Goal: Task Accomplishment & Management: Use online tool/utility

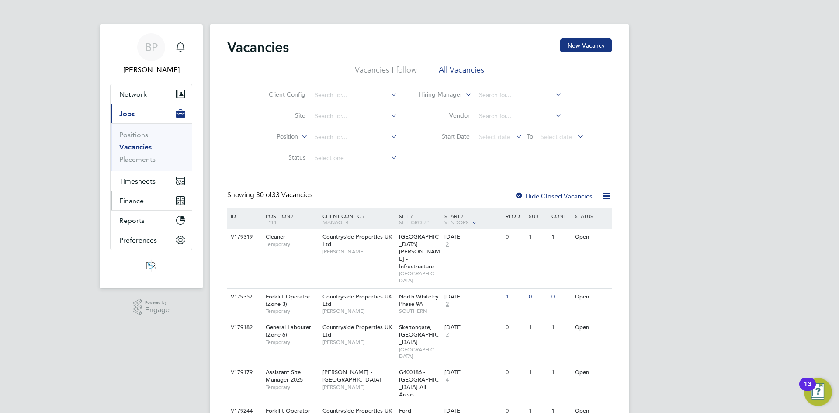
click at [143, 203] on span "Finance" at bounding box center [131, 201] width 24 height 8
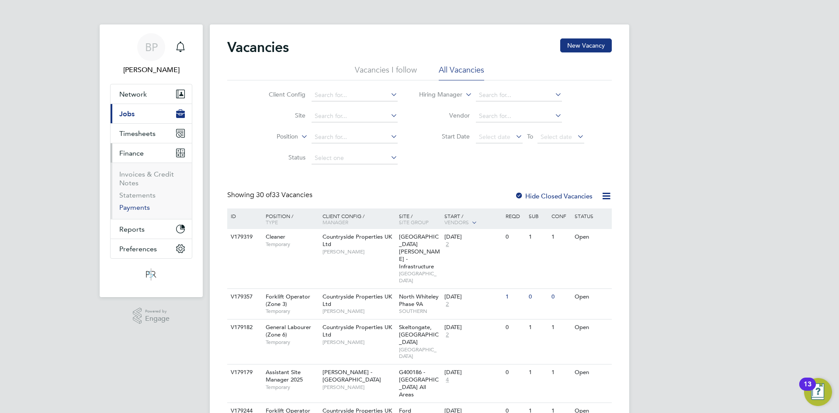
click at [143, 207] on link "Payments" at bounding box center [134, 207] width 31 height 8
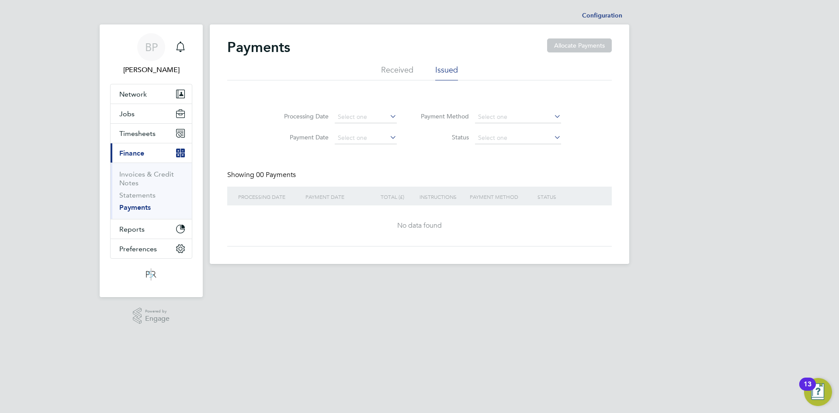
click at [403, 71] on li "Received" at bounding box center [397, 73] width 32 height 16
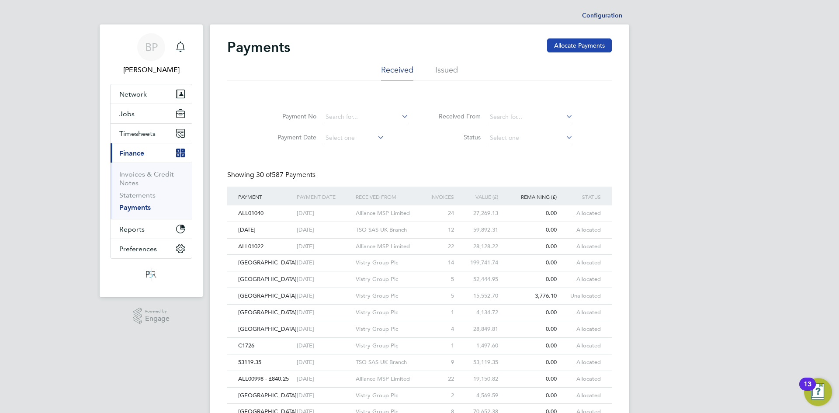
click at [562, 45] on button "Allocate Payments" at bounding box center [579, 45] width 65 height 14
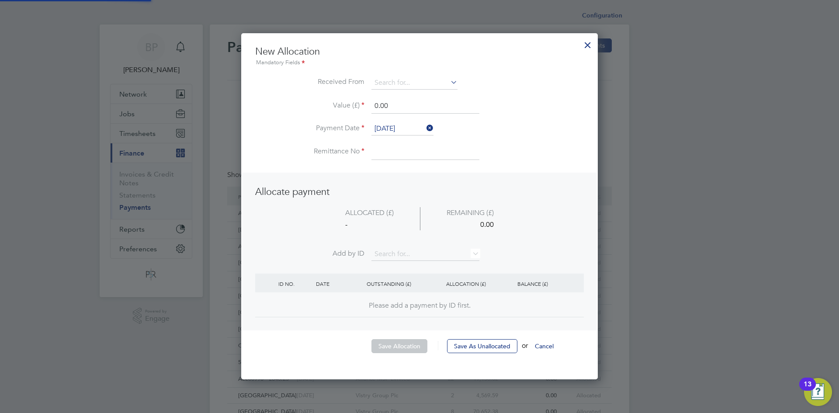
scroll to position [347, 357]
click at [417, 83] on input at bounding box center [414, 82] width 86 height 13
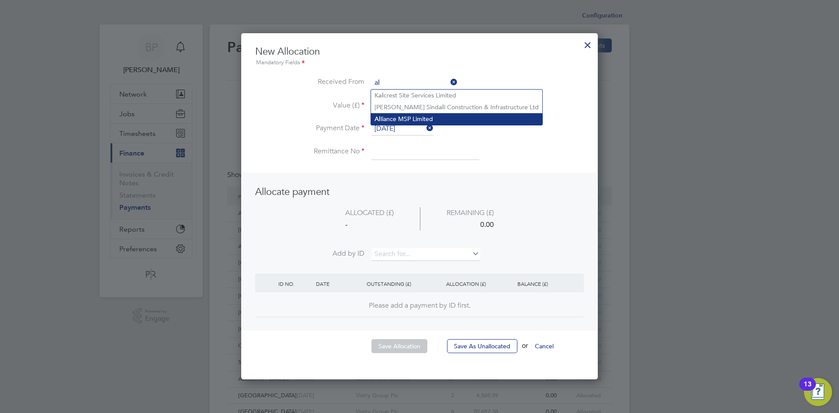
click at [435, 117] on li "Al liance MSP Limited" at bounding box center [456, 119] width 171 height 12
type input "Alliance MSP Limited"
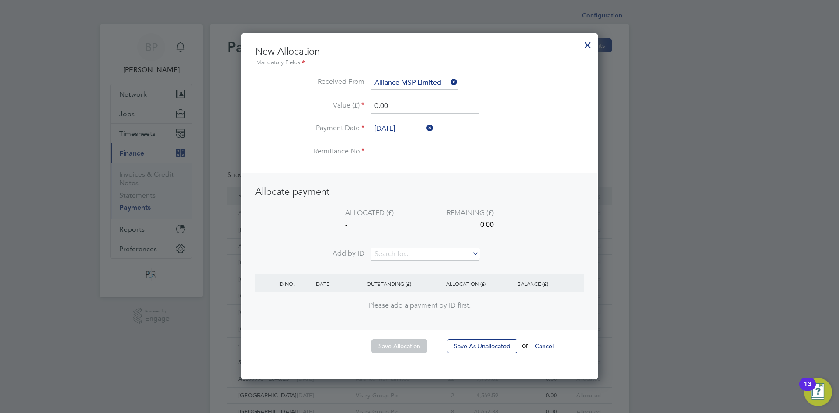
click at [407, 107] on input "0.00" at bounding box center [425, 106] width 108 height 16
drag, startPoint x: 422, startPoint y: 101, endPoint x: 346, endPoint y: 101, distance: 76.0
click at [346, 101] on li "Value (£) 0.00" at bounding box center [419, 110] width 328 height 24
type input "23048.84"
click at [393, 149] on input at bounding box center [425, 152] width 108 height 16
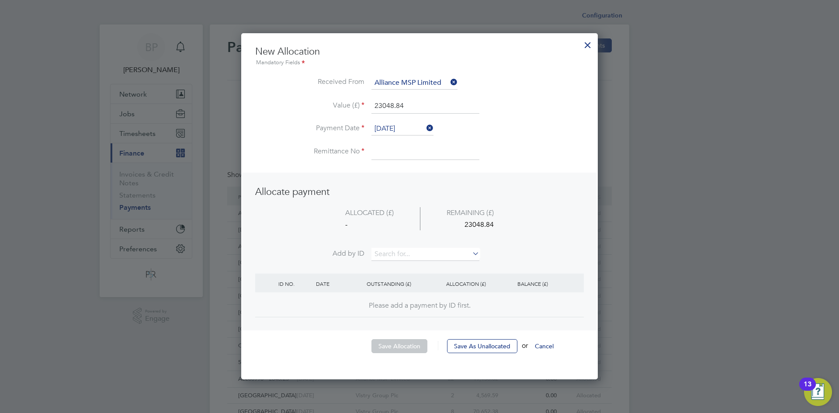
click at [427, 146] on input at bounding box center [425, 152] width 108 height 16
paste input "ALL01050"
type input "ALL01050"
click at [416, 255] on input at bounding box center [425, 254] width 108 height 13
type input "0796"
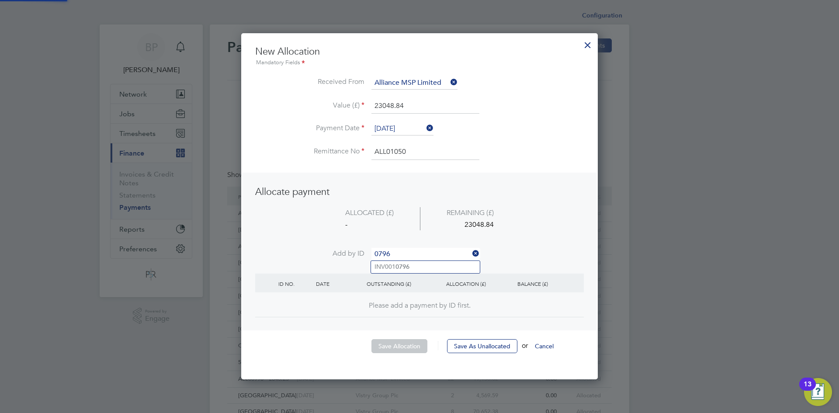
click at [418, 263] on li "INV001 0796" at bounding box center [425, 267] width 109 height 12
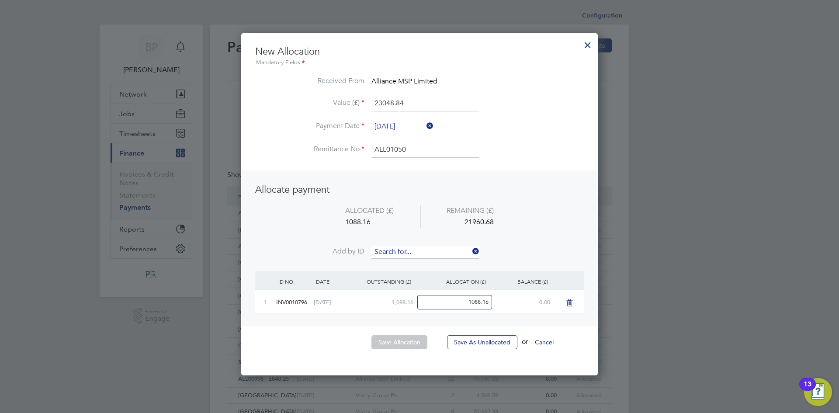
click at [417, 254] on input at bounding box center [425, 251] width 108 height 13
type input "0798"
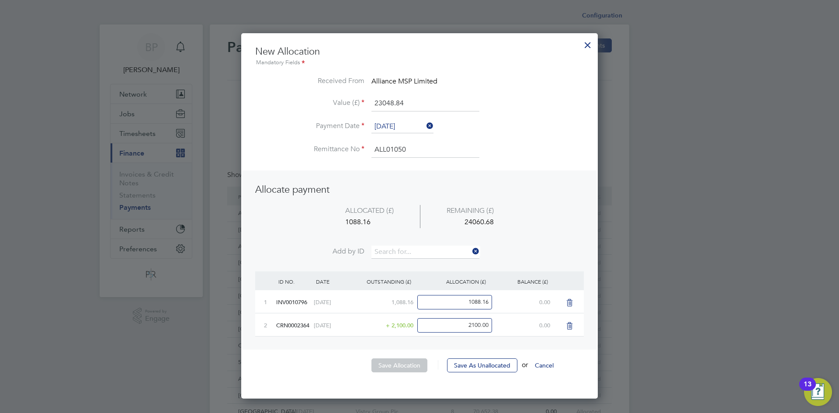
click at [568, 324] on icon at bounding box center [569, 325] width 11 height 7
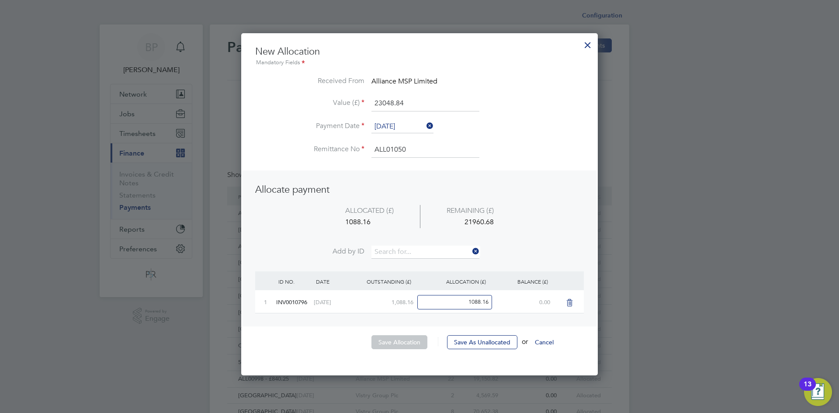
scroll to position [343, 357]
click at [384, 254] on input at bounding box center [425, 251] width 108 height 13
type input "0798"
click at [398, 262] on b "0798" at bounding box center [402, 264] width 14 height 7
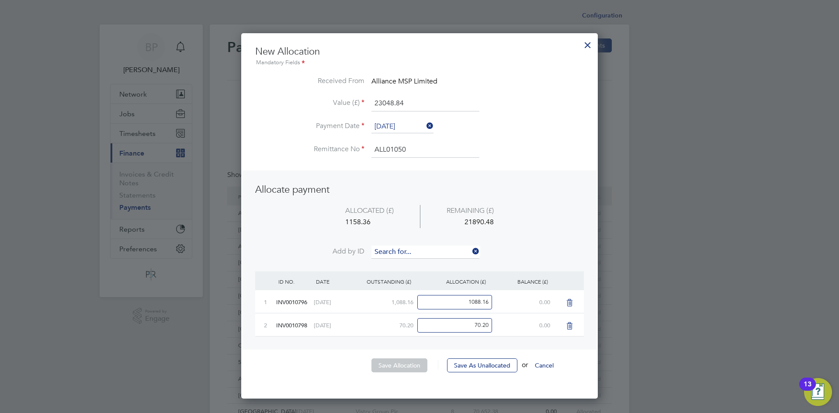
click at [397, 256] on input at bounding box center [425, 251] width 108 height 13
type input "0799"
click at [399, 262] on b "0799" at bounding box center [402, 264] width 14 height 7
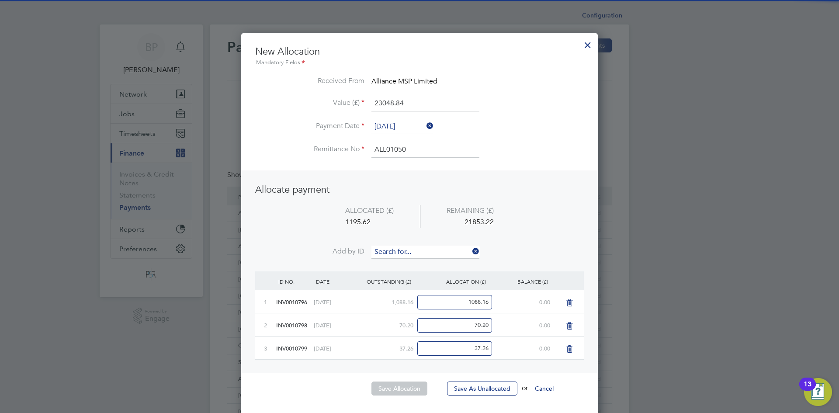
scroll to position [389, 357]
click at [398, 250] on input at bounding box center [425, 251] width 108 height 13
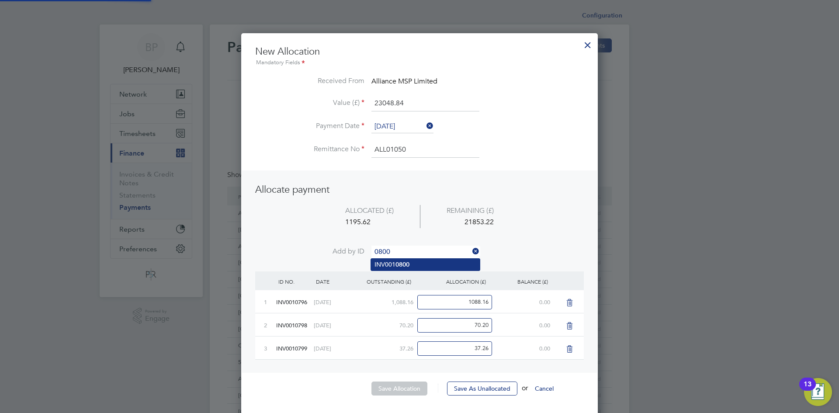
type input "0800"
click at [398, 262] on b "0800" at bounding box center [402, 264] width 14 height 7
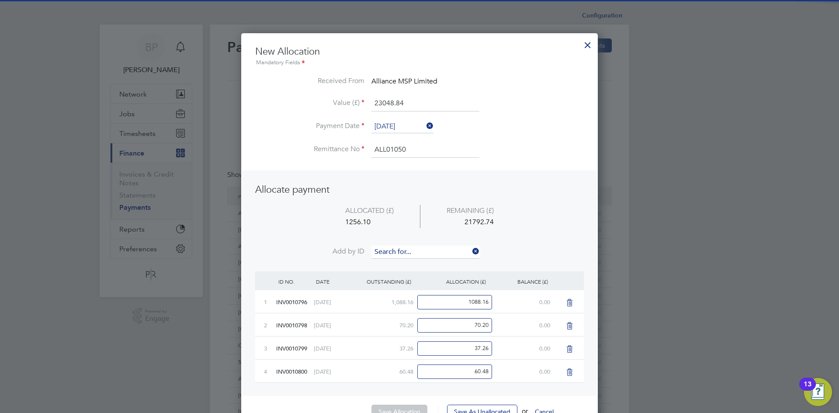
scroll to position [412, 357]
click at [397, 252] on input at bounding box center [425, 251] width 108 height 13
type input "0801"
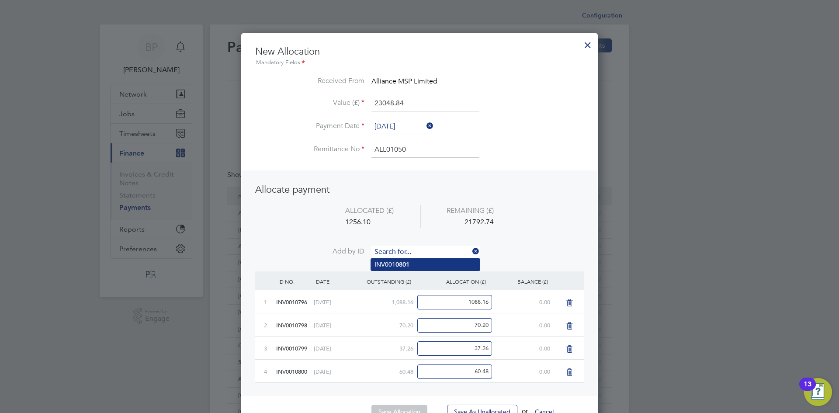
scroll to position [435, 357]
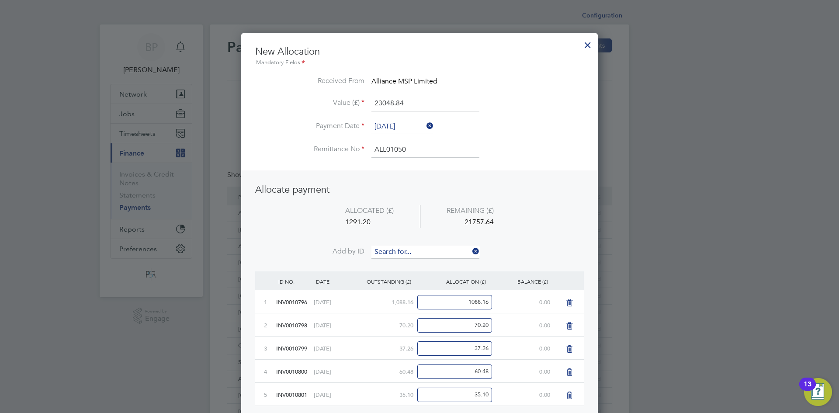
click at [397, 255] on input at bounding box center [425, 251] width 108 height 13
type input "0802"
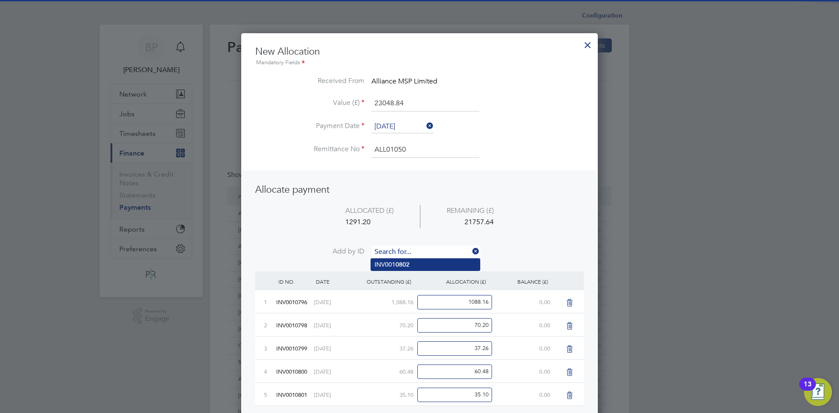
scroll to position [458, 357]
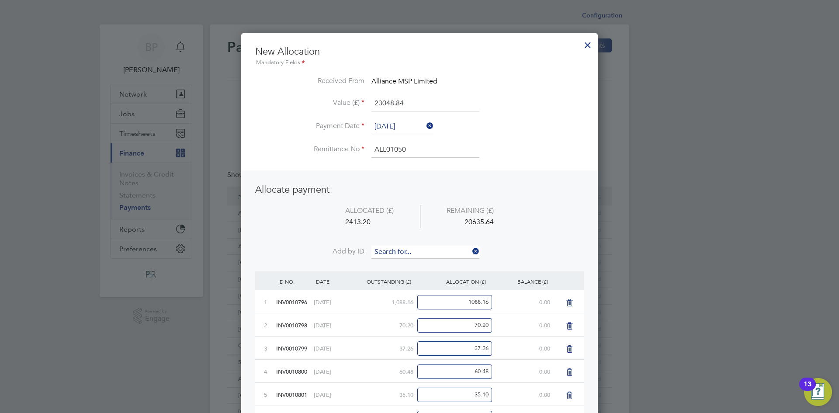
click at [397, 256] on input at bounding box center [425, 251] width 108 height 13
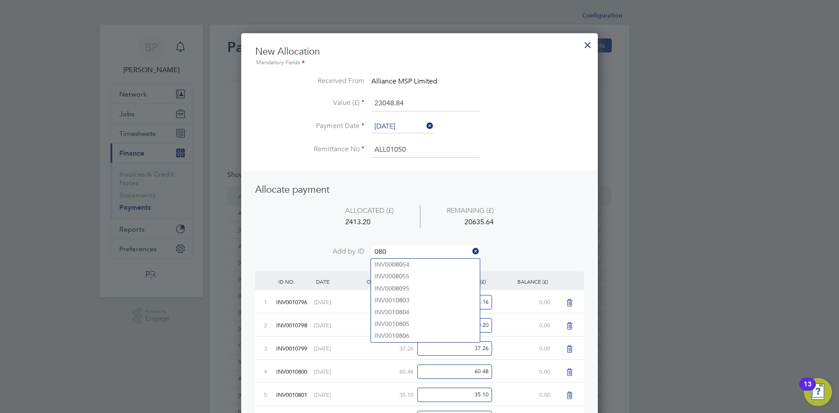
scroll to position [145, 0]
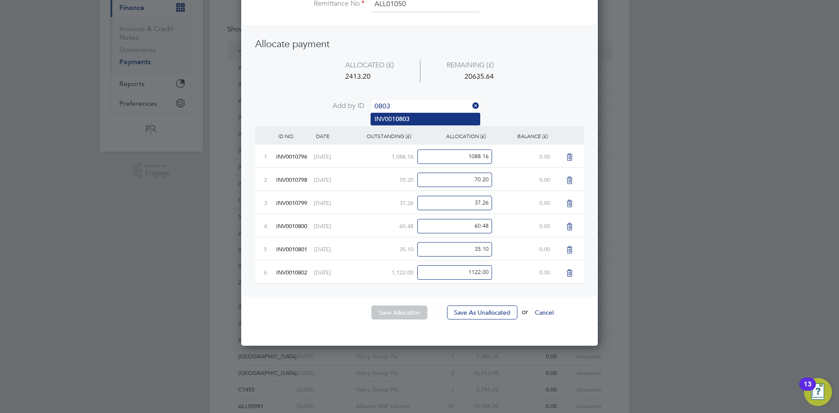
type input "0803"
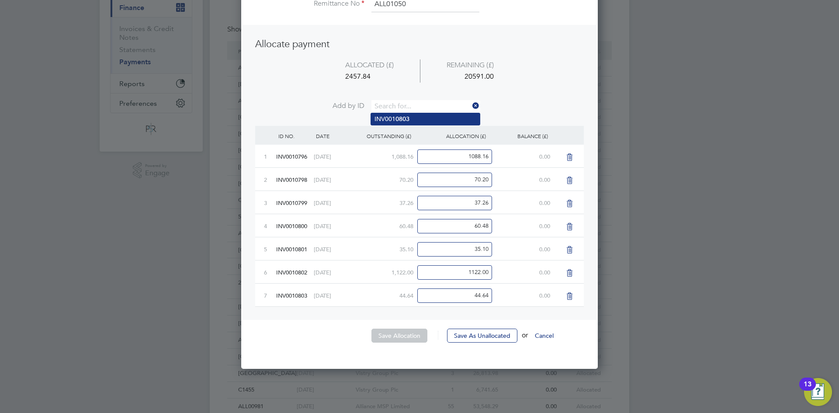
scroll to position [481, 357]
click at [387, 108] on input at bounding box center [425, 106] width 108 height 13
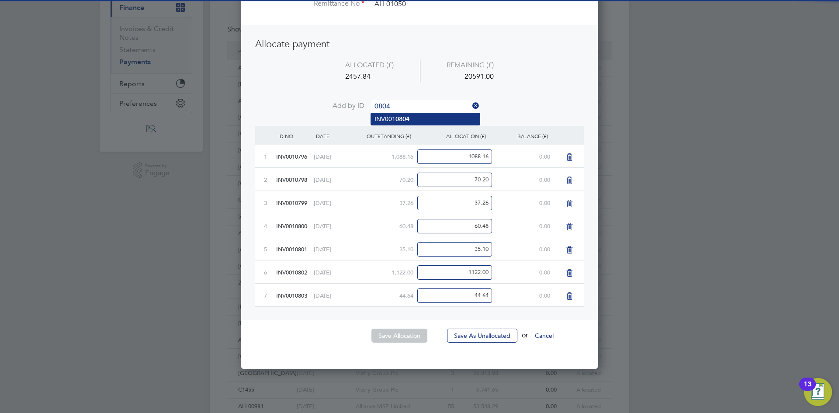
type input "0804"
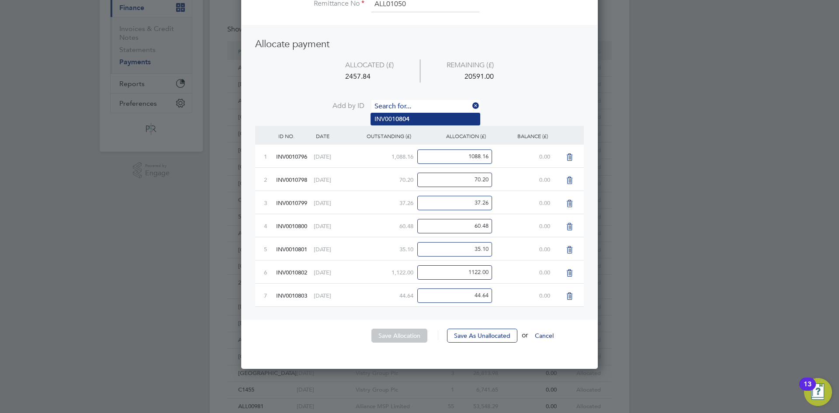
scroll to position [505, 357]
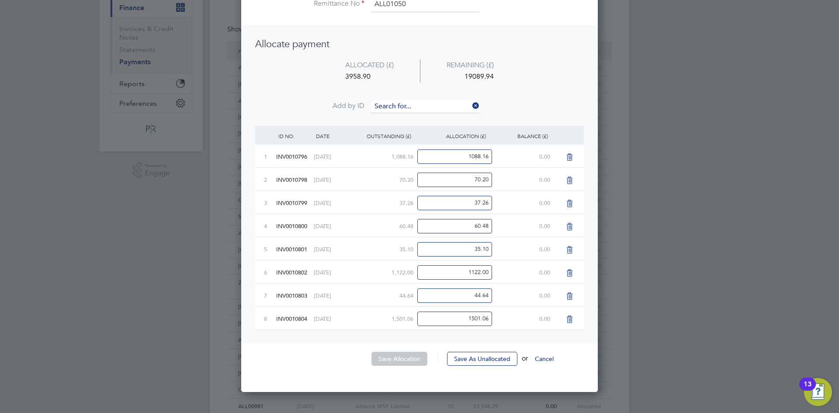
click at [387, 109] on input at bounding box center [425, 106] width 108 height 13
type input "0805"
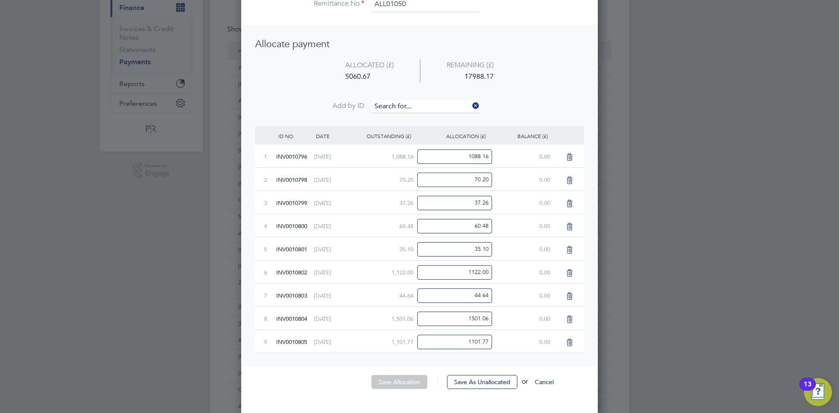
scroll to position [528, 357]
click at [387, 109] on input at bounding box center [425, 106] width 108 height 13
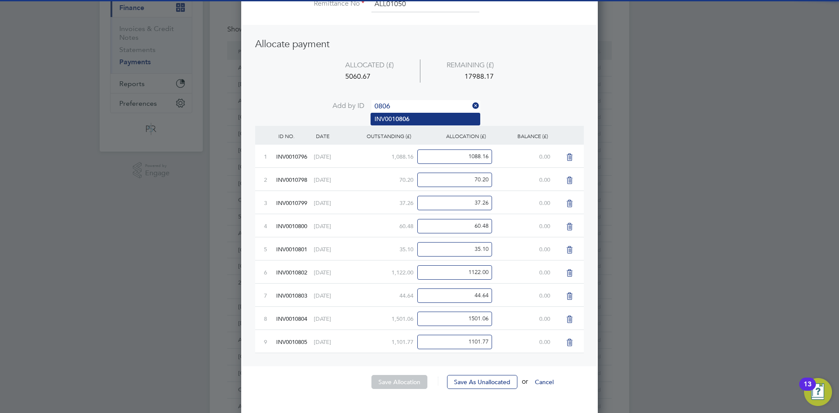
type input "0806"
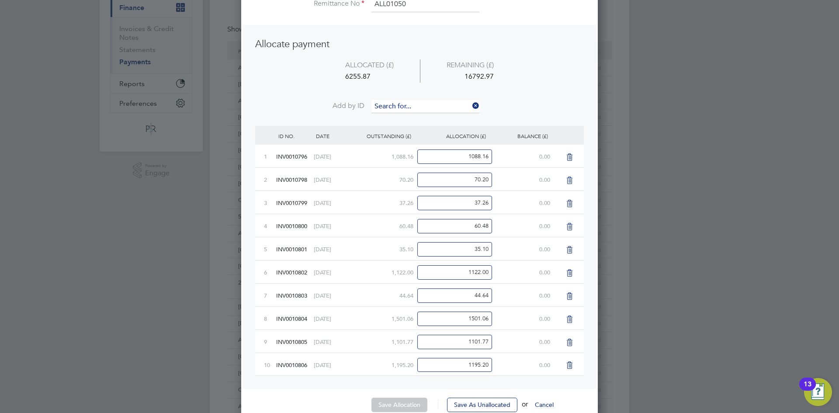
scroll to position [550, 357]
click at [387, 109] on input at bounding box center [425, 106] width 108 height 13
type input "0807"
click at [387, 109] on input at bounding box center [425, 106] width 108 height 13
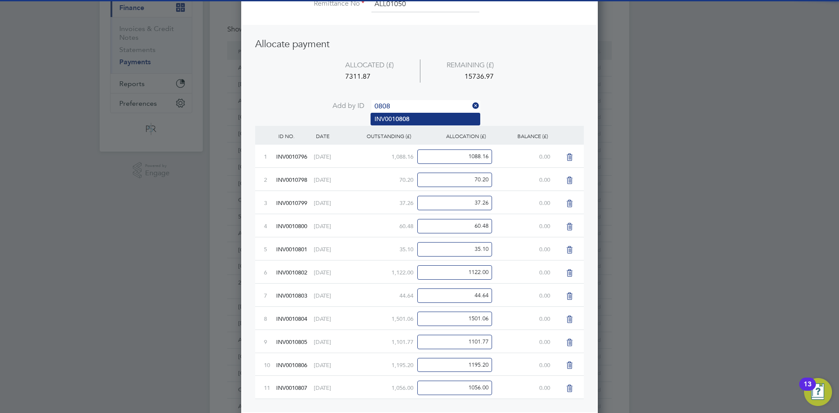
type input "0808"
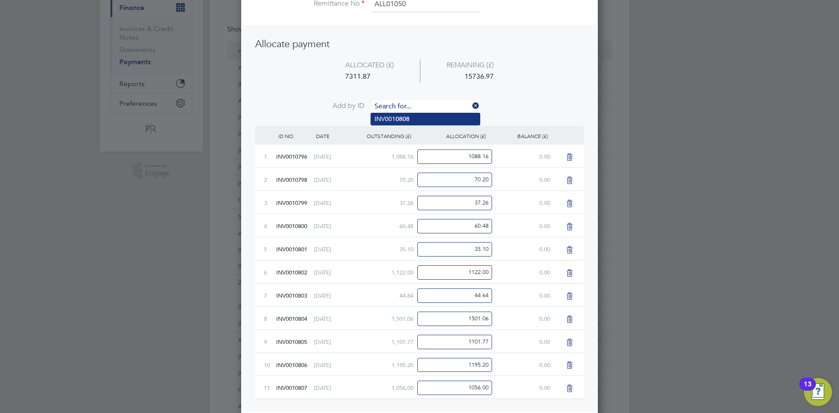
scroll to position [597, 357]
click at [387, 109] on input at bounding box center [425, 106] width 108 height 13
type input "0809"
click at [387, 109] on input at bounding box center [425, 106] width 108 height 13
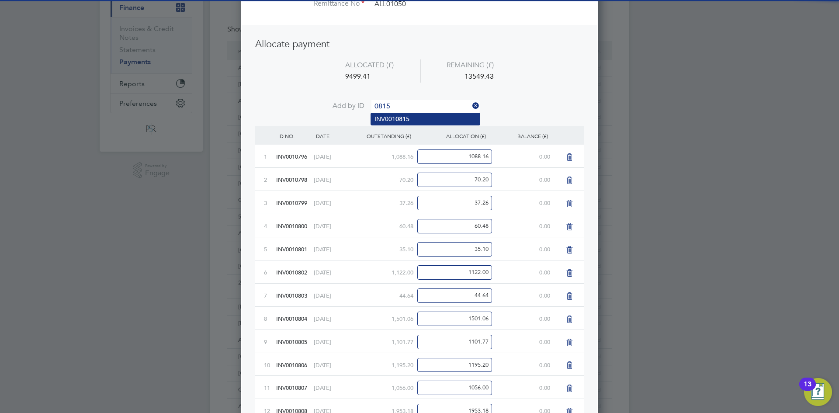
type input "0815"
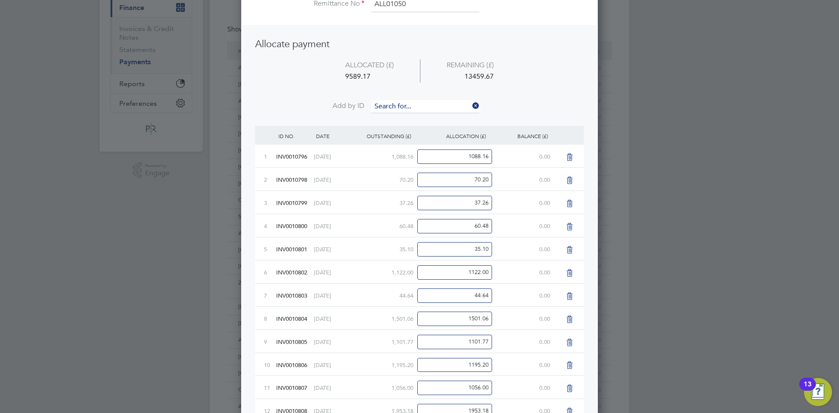
scroll to position [643, 357]
click at [387, 109] on input at bounding box center [425, 106] width 108 height 13
type input "0816"
click at [387, 109] on input at bounding box center [425, 106] width 108 height 13
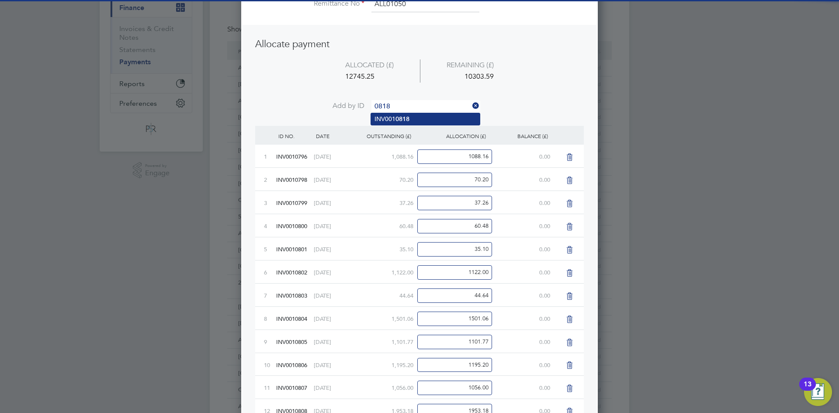
type input "0818"
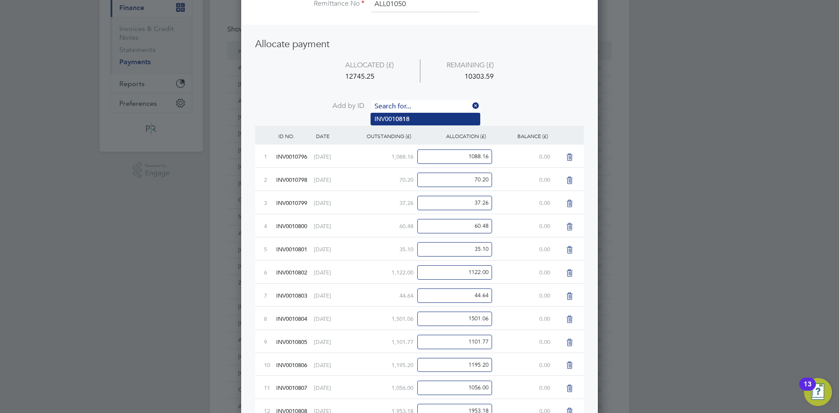
scroll to position [689, 357]
click at [387, 109] on input at bounding box center [425, 106] width 108 height 13
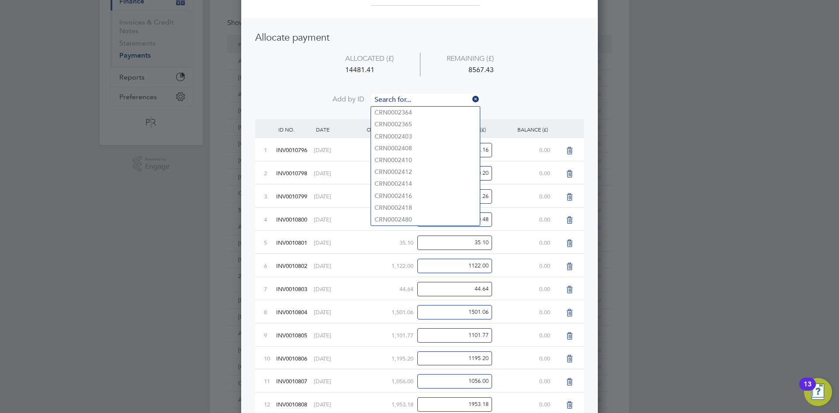
scroll to position [145, 0]
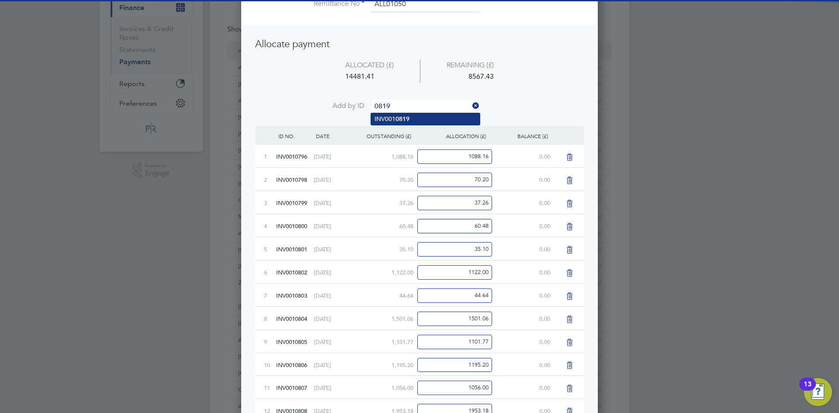
type input "0819"
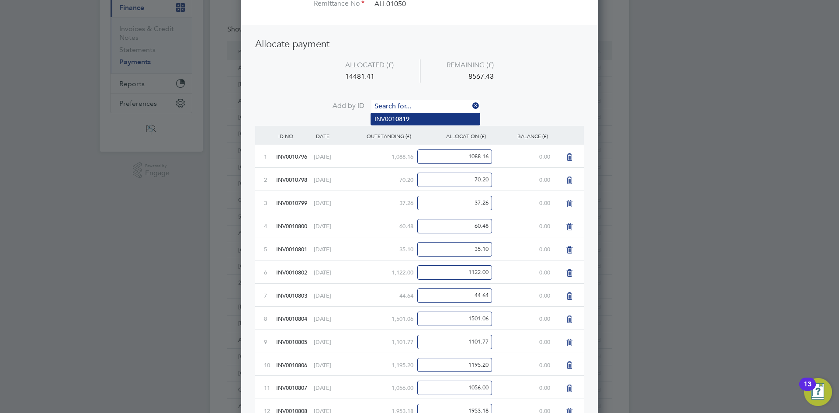
scroll to position [712, 357]
click at [403, 106] on input at bounding box center [425, 106] width 108 height 13
type input "0820"
click at [403, 108] on input at bounding box center [425, 106] width 108 height 13
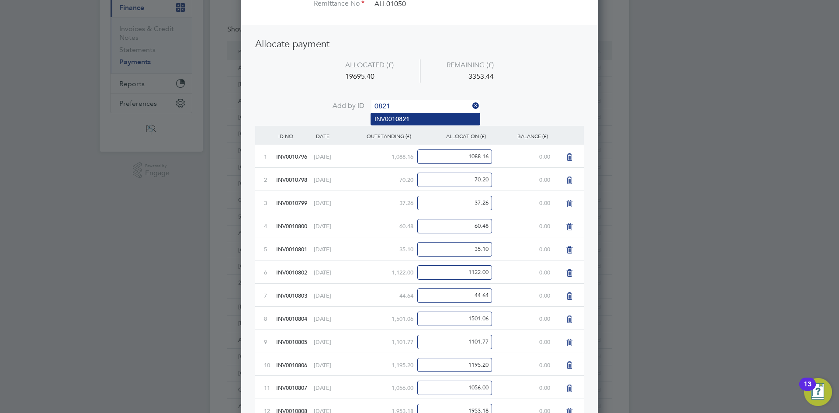
type input "0821"
click at [403, 108] on input at bounding box center [425, 106] width 108 height 13
type input "0822"
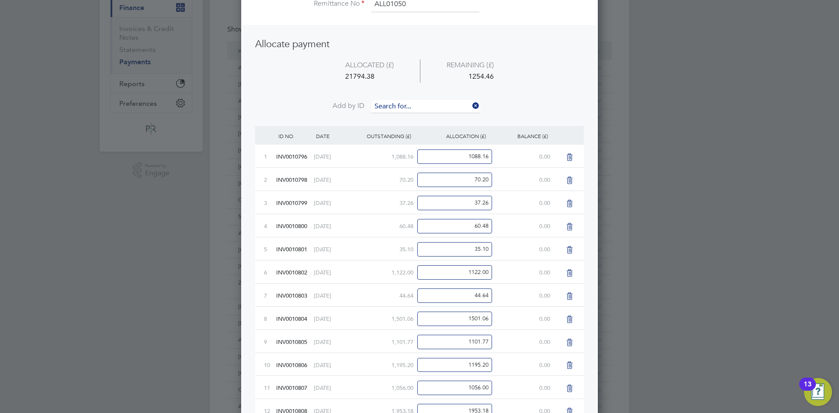
click at [403, 108] on input at bounding box center [425, 106] width 108 height 13
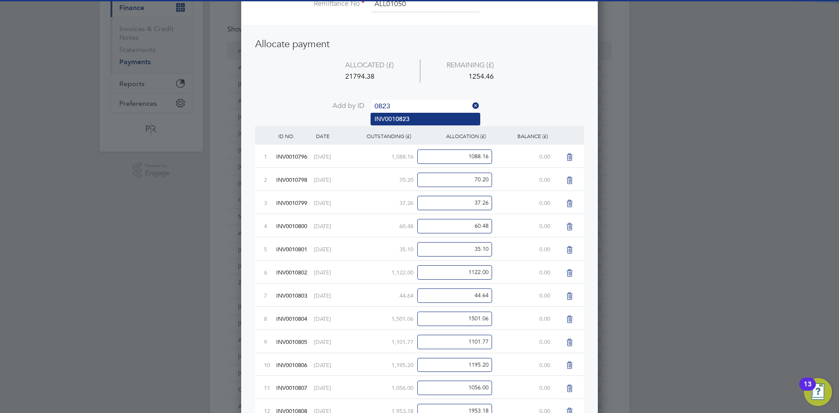
type input "0823"
click at [402, 119] on b "0823" at bounding box center [402, 118] width 14 height 7
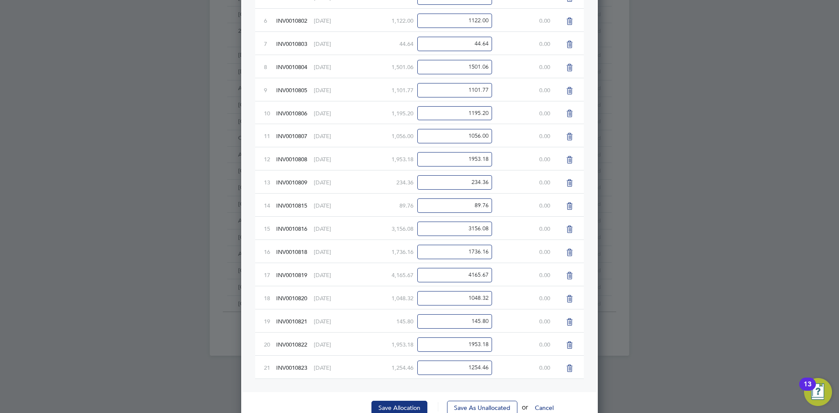
scroll to position [425, 0]
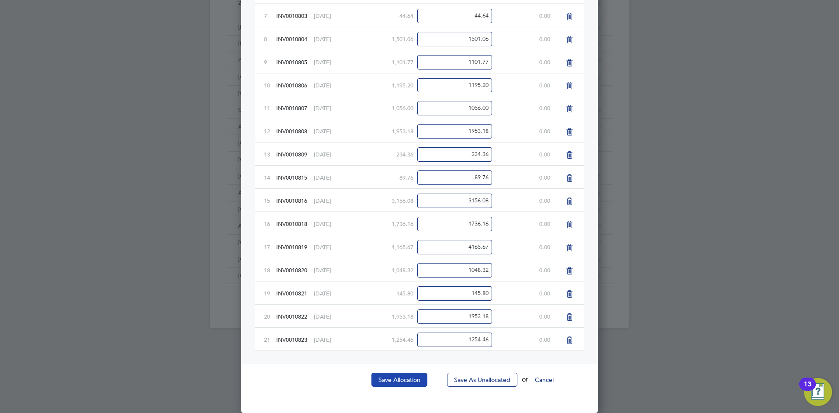
click at [394, 379] on button "Save Allocation" at bounding box center [399, 380] width 56 height 14
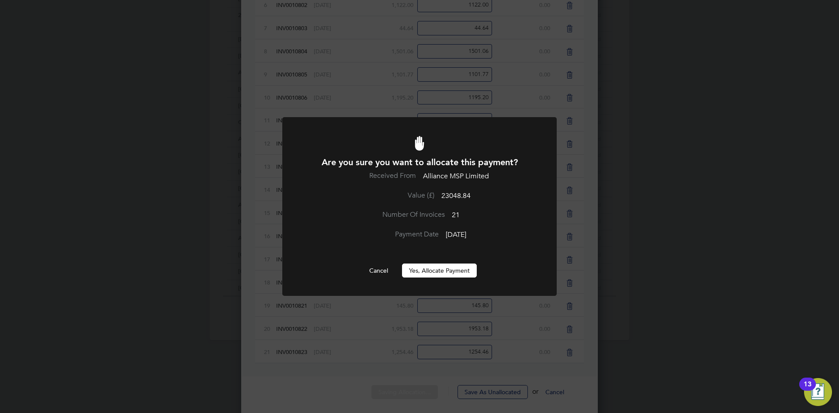
click at [437, 273] on button "Yes, Allocate Payment" at bounding box center [439, 270] width 75 height 14
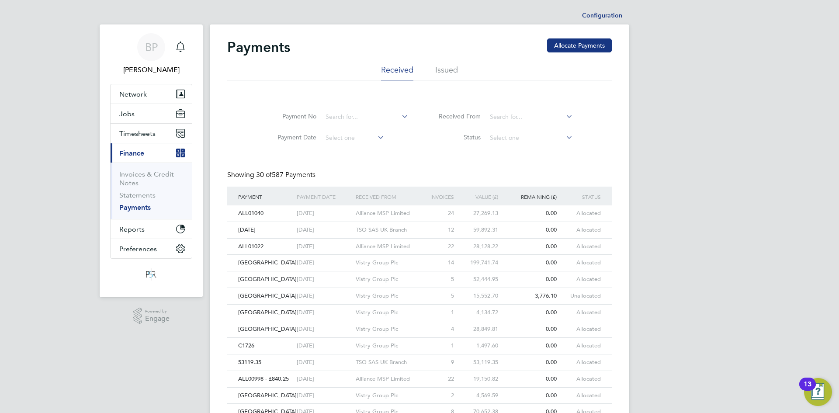
click at [451, 160] on div "Payment No Payment Date Received From Status Showing 30 of 587 Payments PAYMENT…" at bounding box center [419, 414] width 384 height 624
click at [734, 274] on div "BP [PERSON_NAME] Notifications Applications: Network Team Members Businesses Si…" at bounding box center [419, 383] width 839 height 767
